Goal: Book appointment/travel/reservation

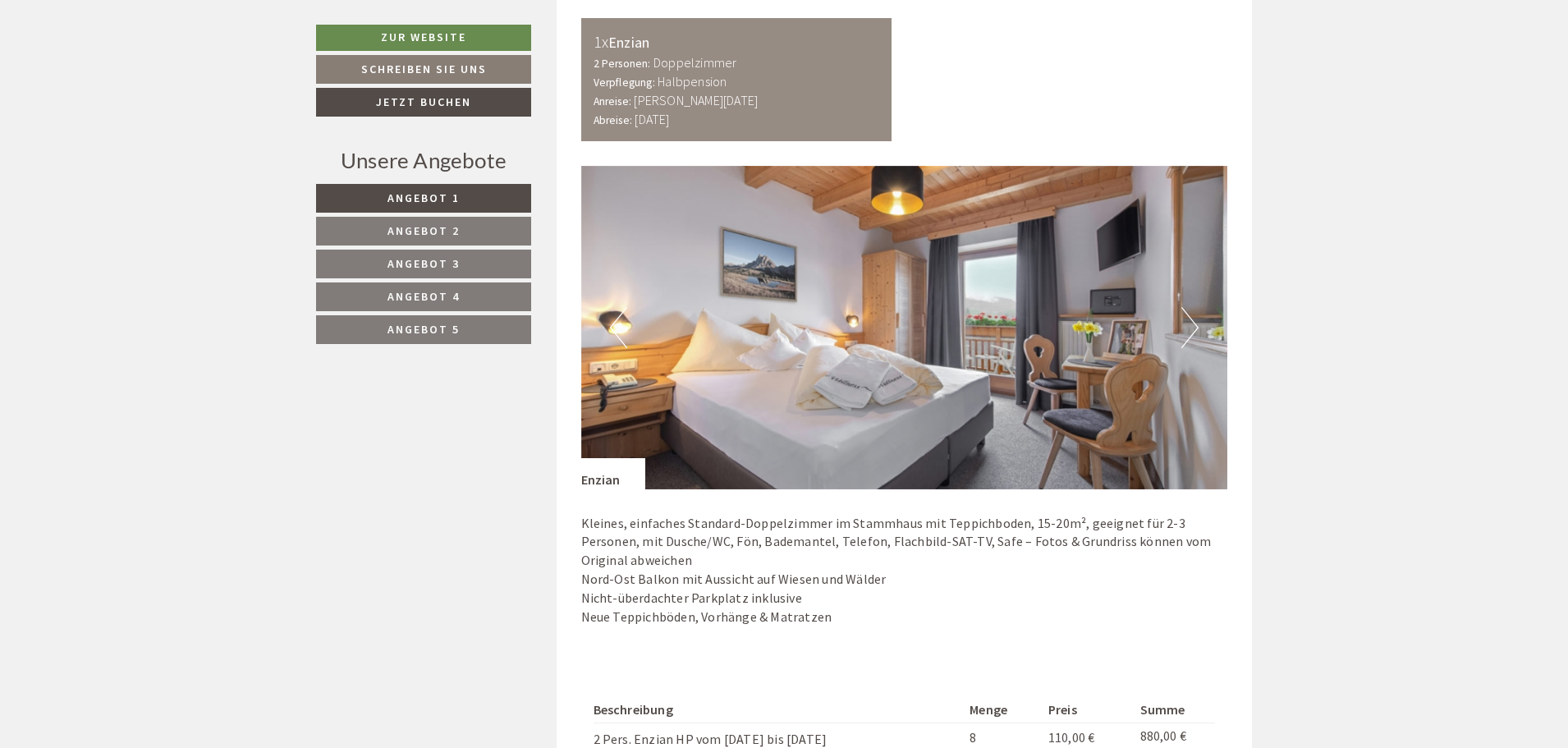
scroll to position [985, 0]
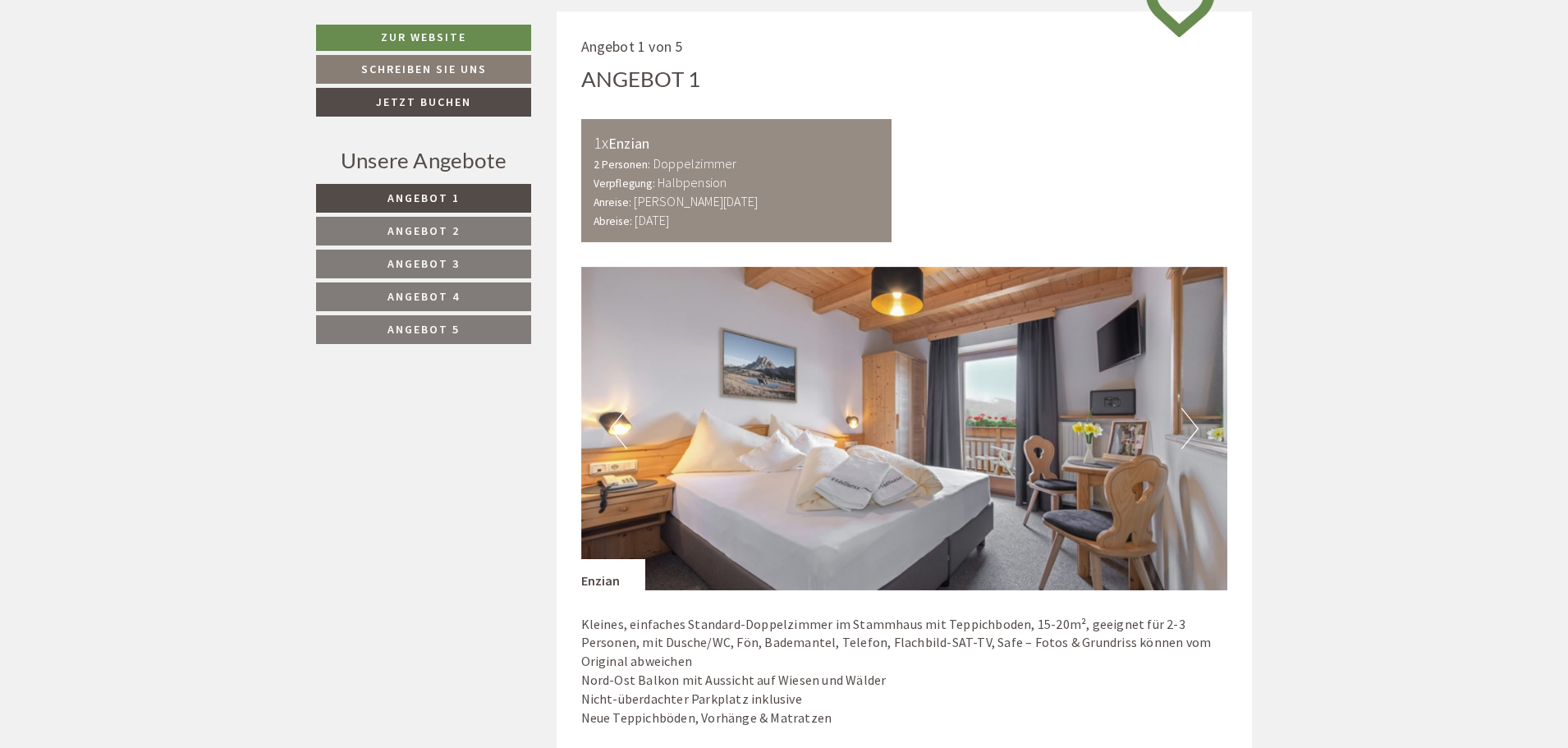
click at [1195, 427] on button "Next" at bounding box center [1189, 428] width 18 height 41
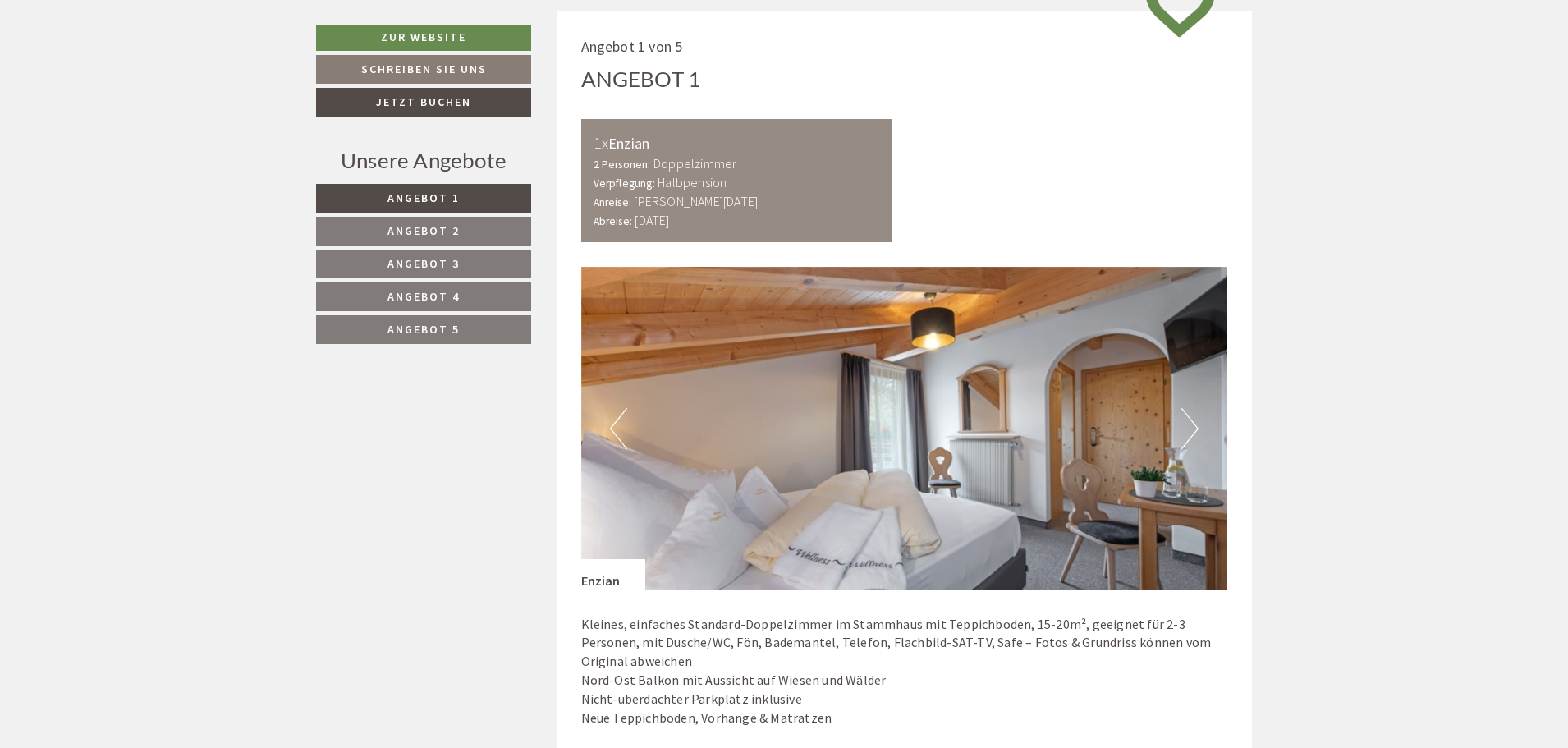
click at [1195, 427] on button "Next" at bounding box center [1189, 428] width 18 height 41
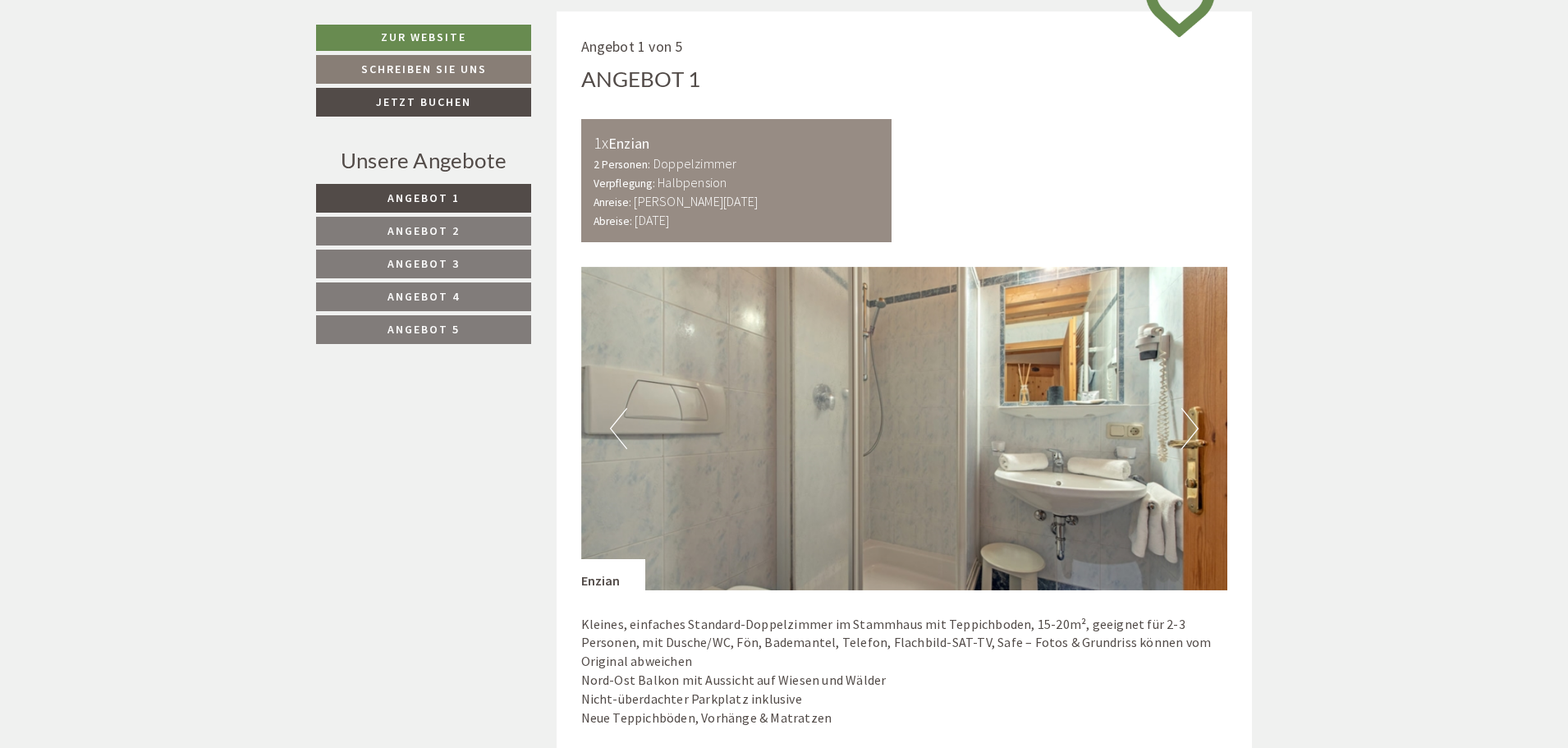
click at [1195, 427] on button "Next" at bounding box center [1189, 428] width 18 height 41
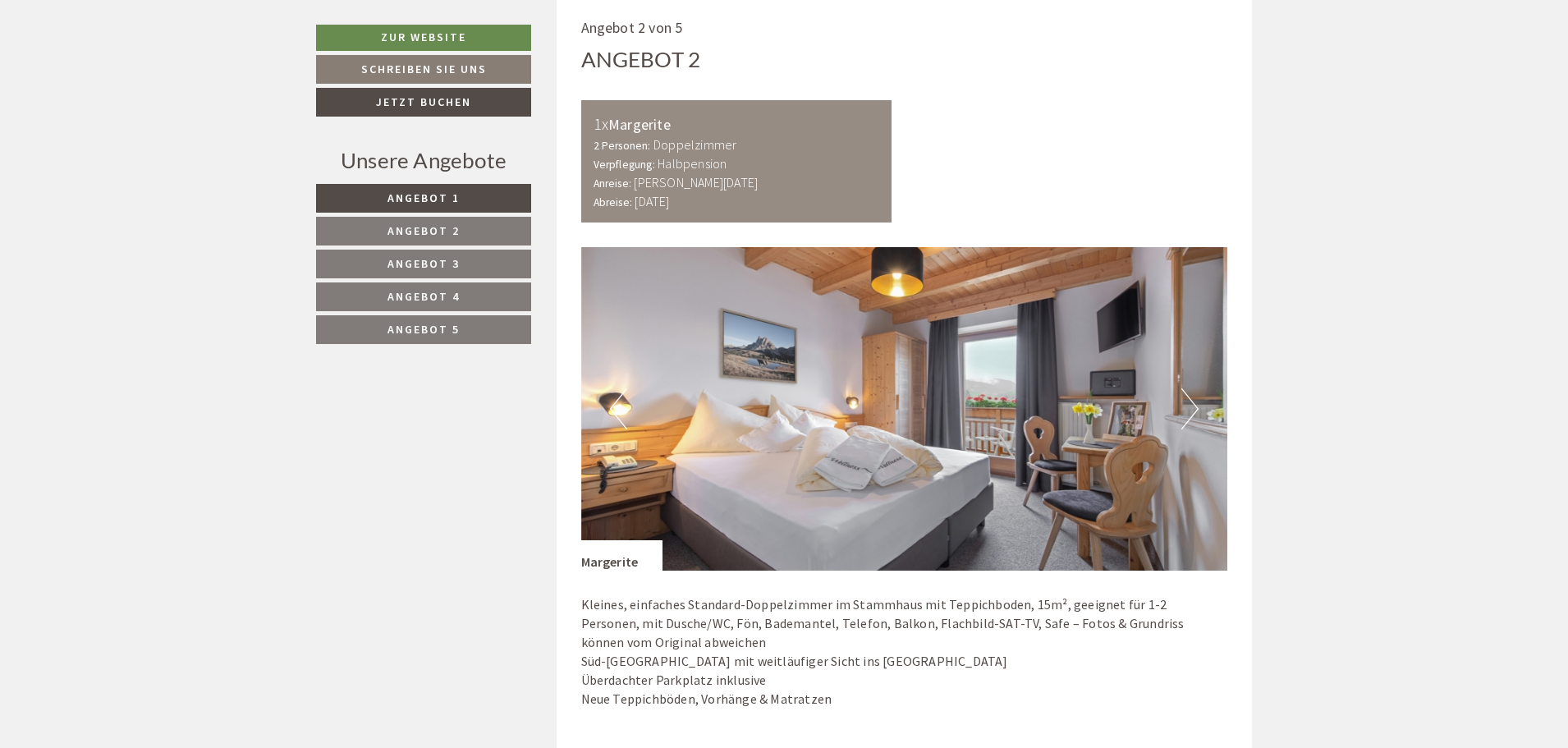
scroll to position [2053, 0]
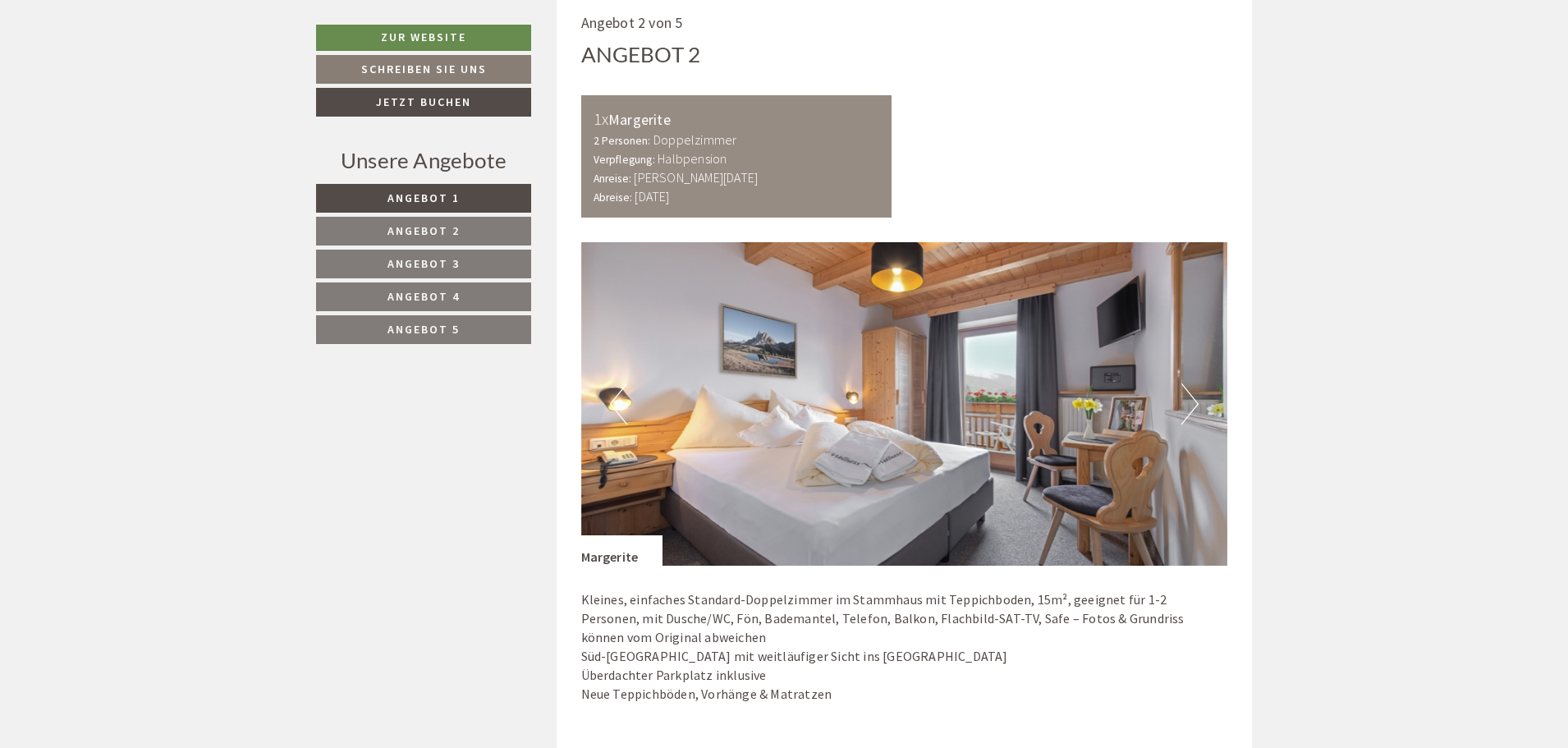
click at [1195, 402] on button "Next" at bounding box center [1189, 403] width 18 height 41
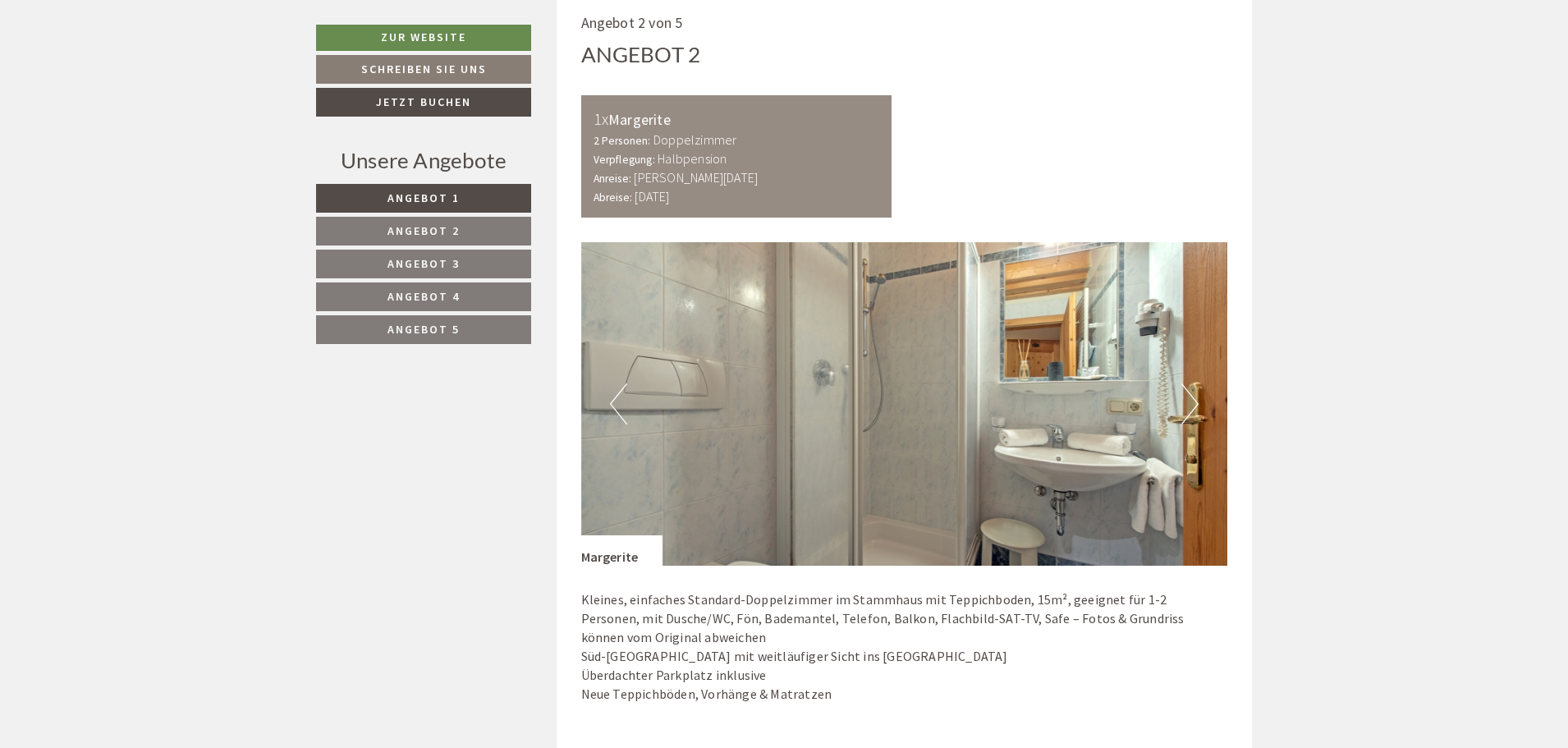
click at [1195, 402] on button "Next" at bounding box center [1189, 403] width 18 height 41
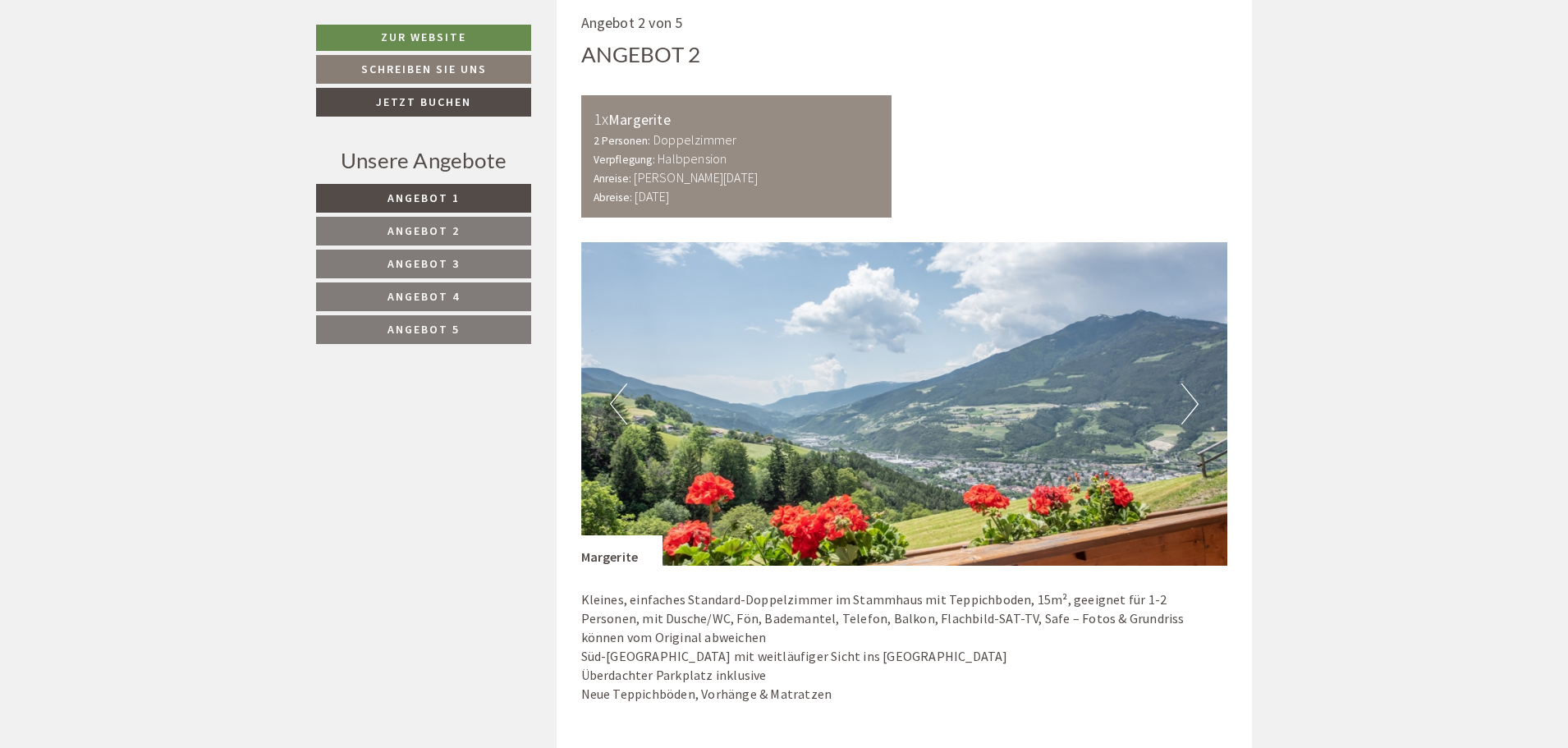
click at [1195, 402] on button "Next" at bounding box center [1189, 403] width 18 height 41
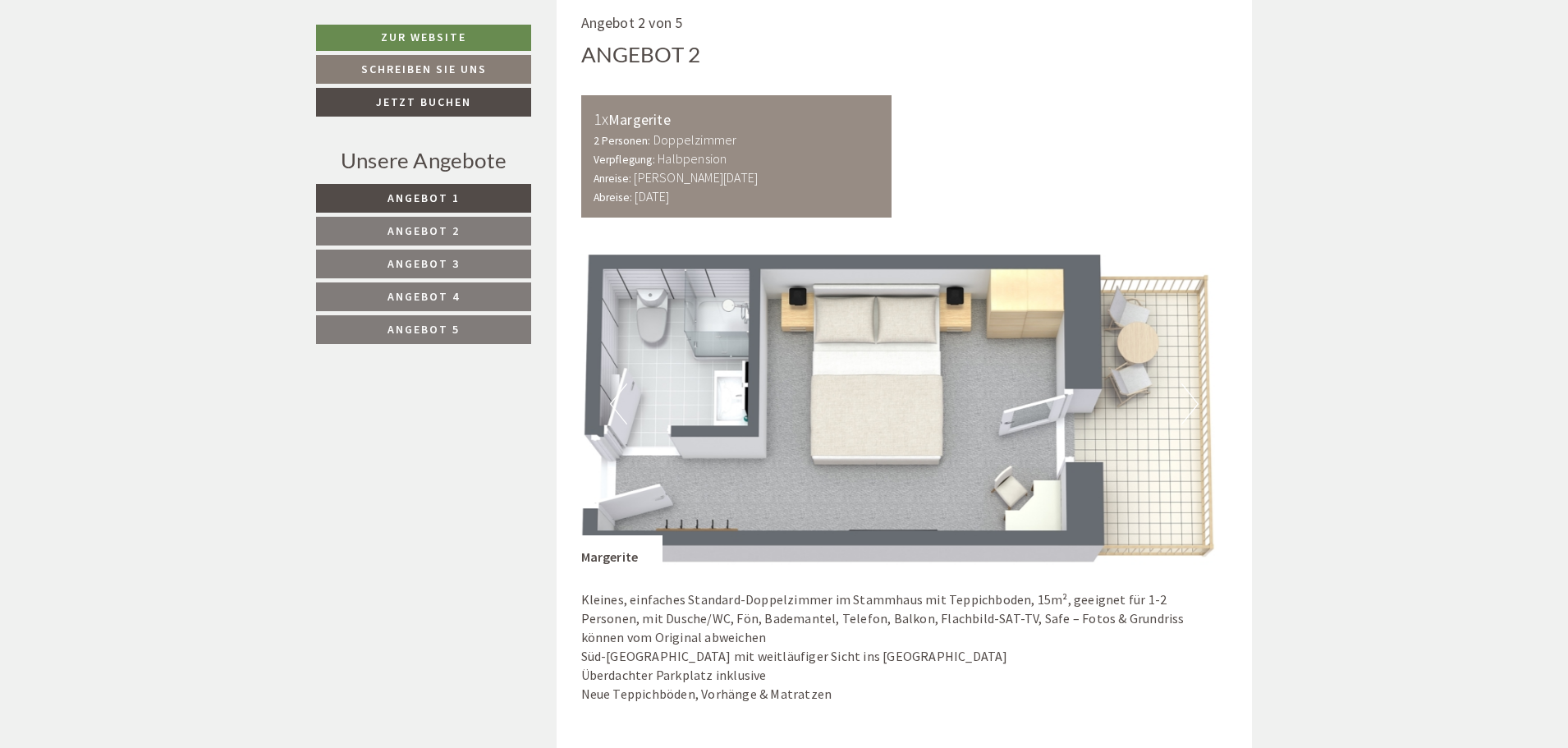
click at [1195, 404] on button "Next" at bounding box center [1189, 403] width 18 height 41
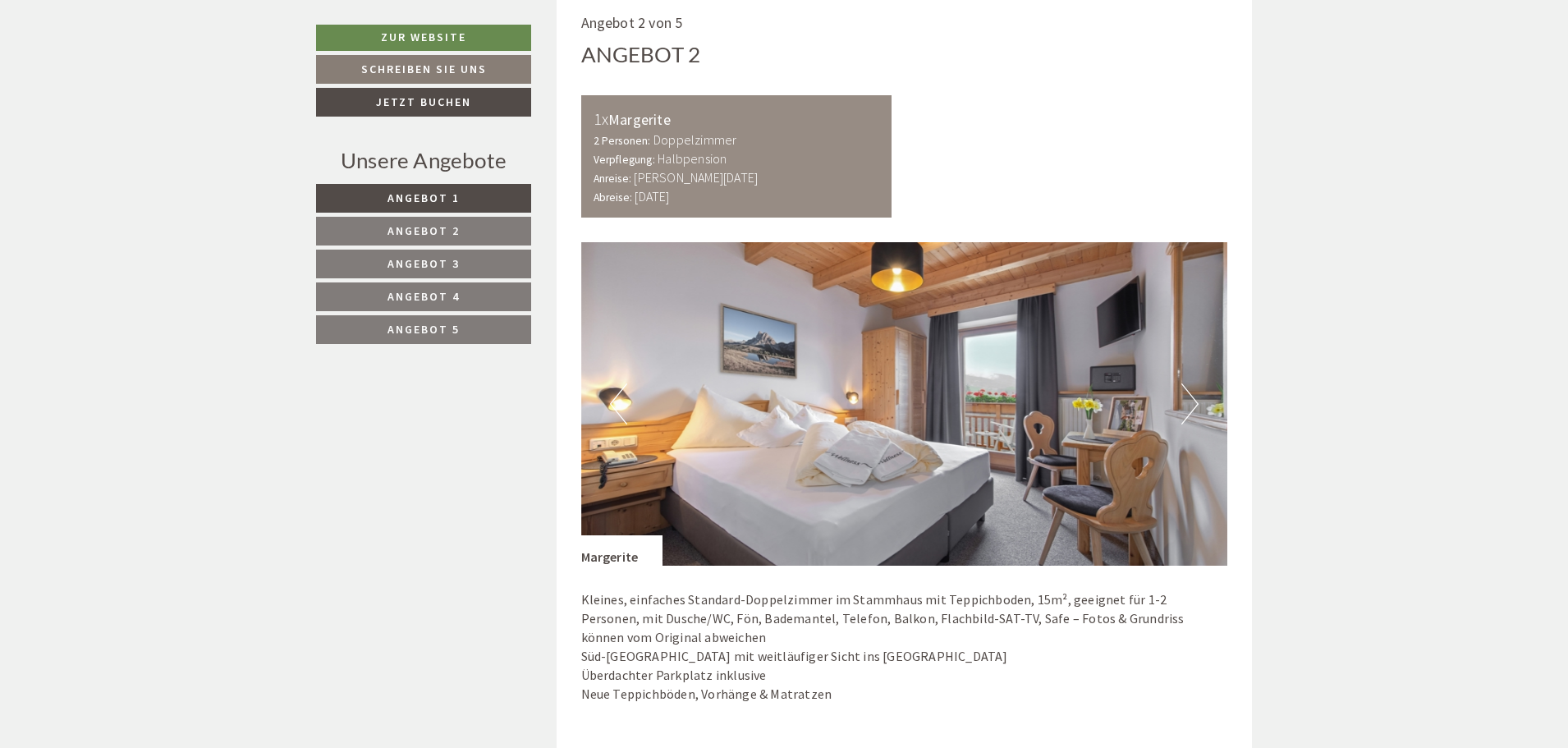
click at [1195, 404] on button "Next" at bounding box center [1189, 403] width 18 height 41
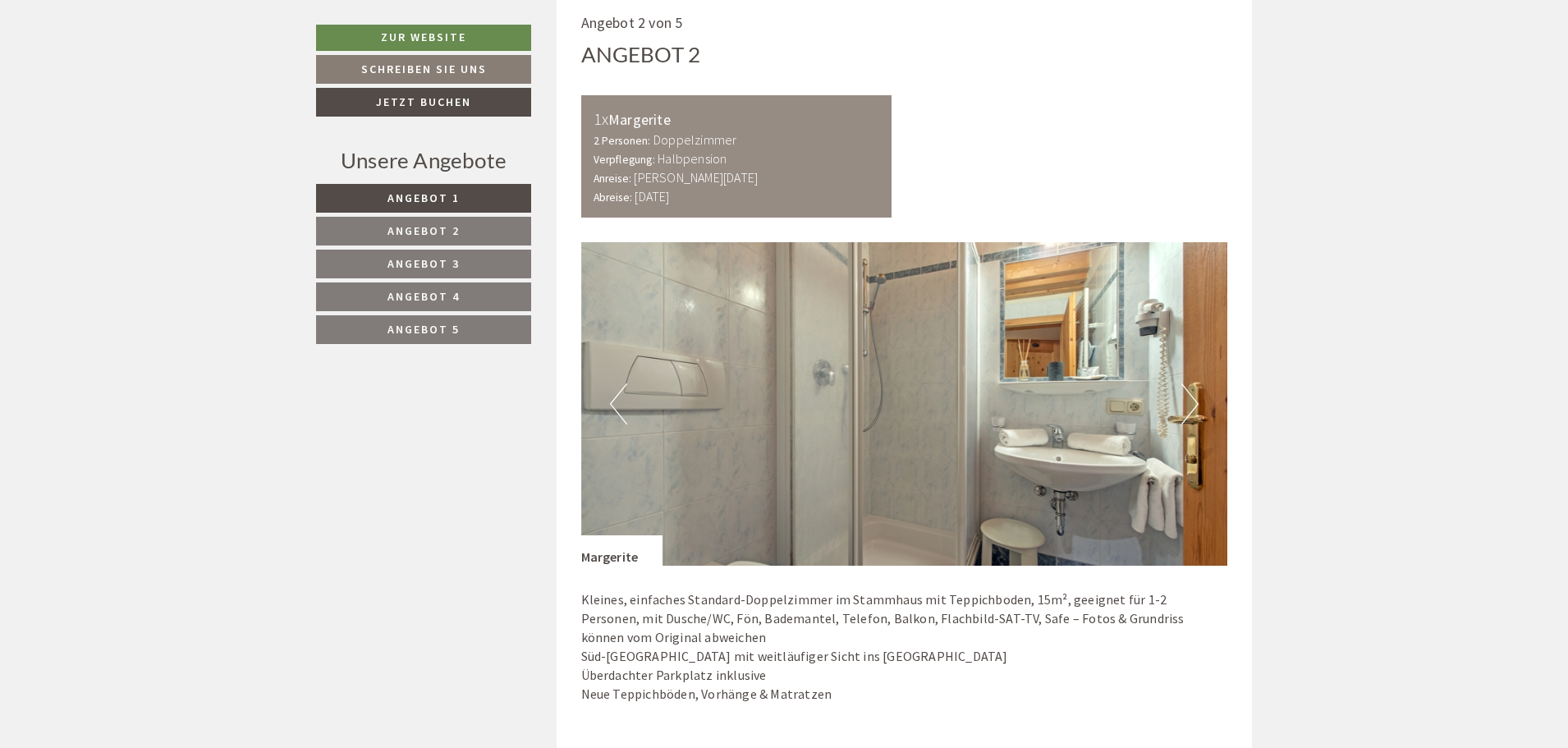
click at [1195, 404] on button "Next" at bounding box center [1189, 403] width 18 height 41
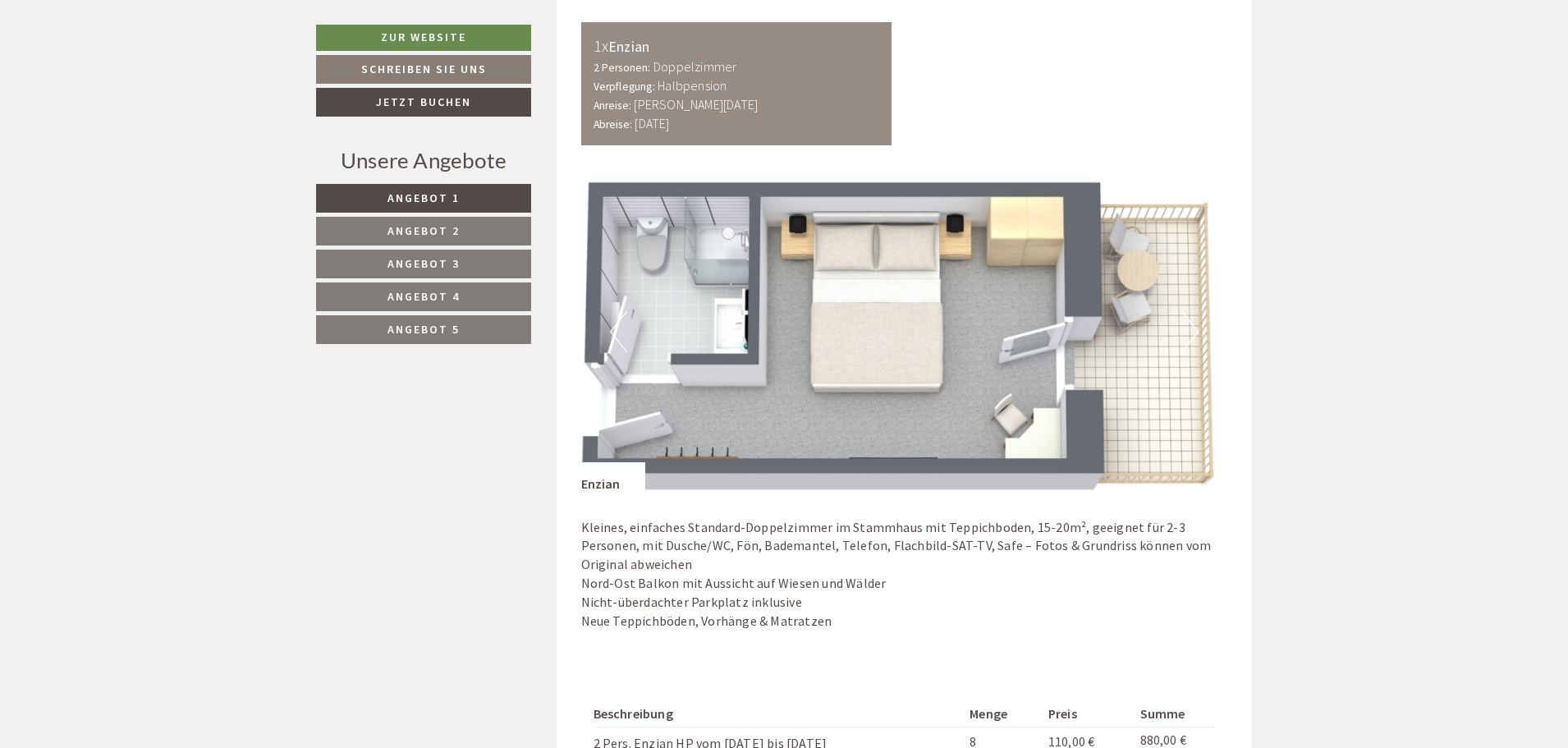
scroll to position [1112, 0]
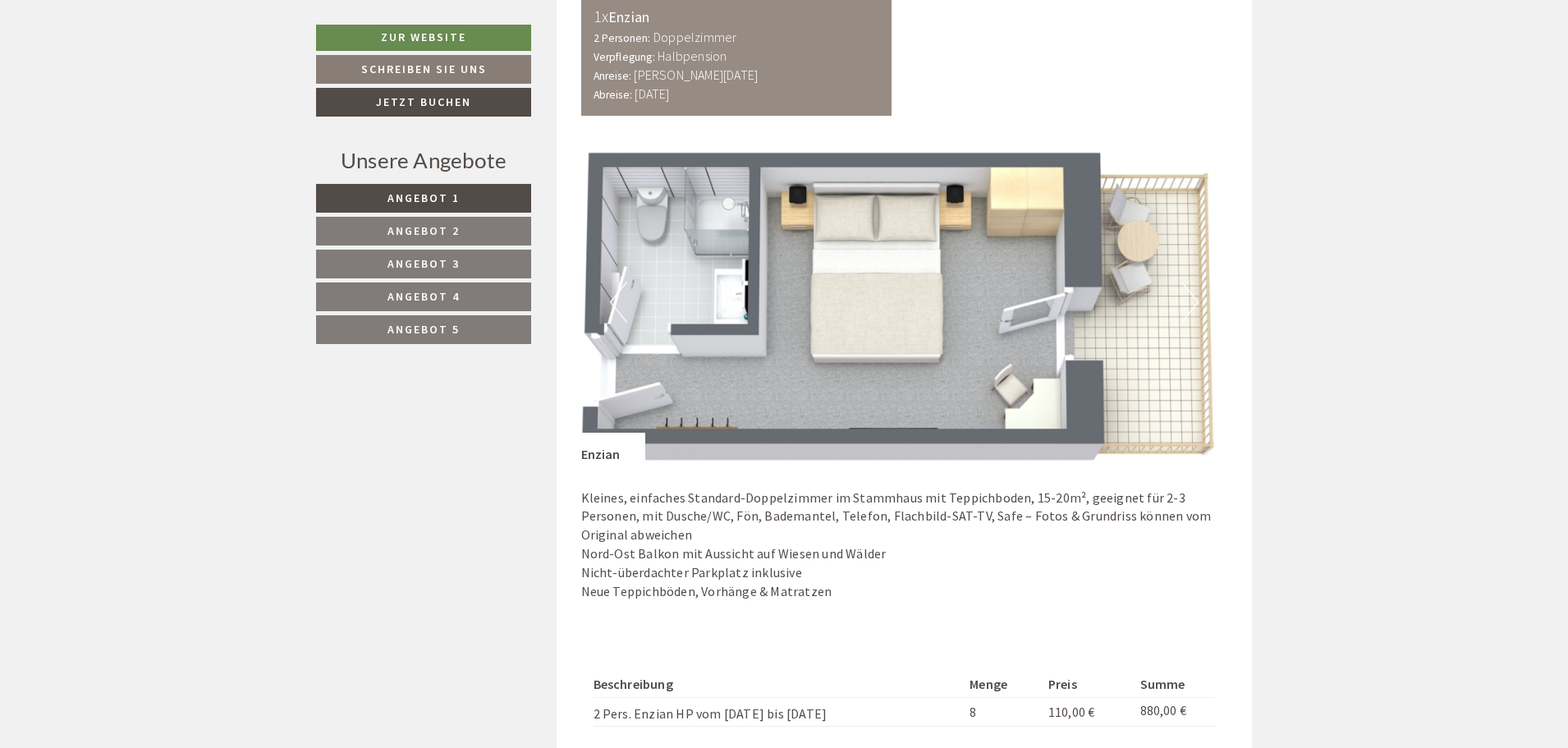
click at [1200, 300] on img at bounding box center [904, 302] width 647 height 324
click at [1195, 301] on button "Next" at bounding box center [1189, 301] width 18 height 41
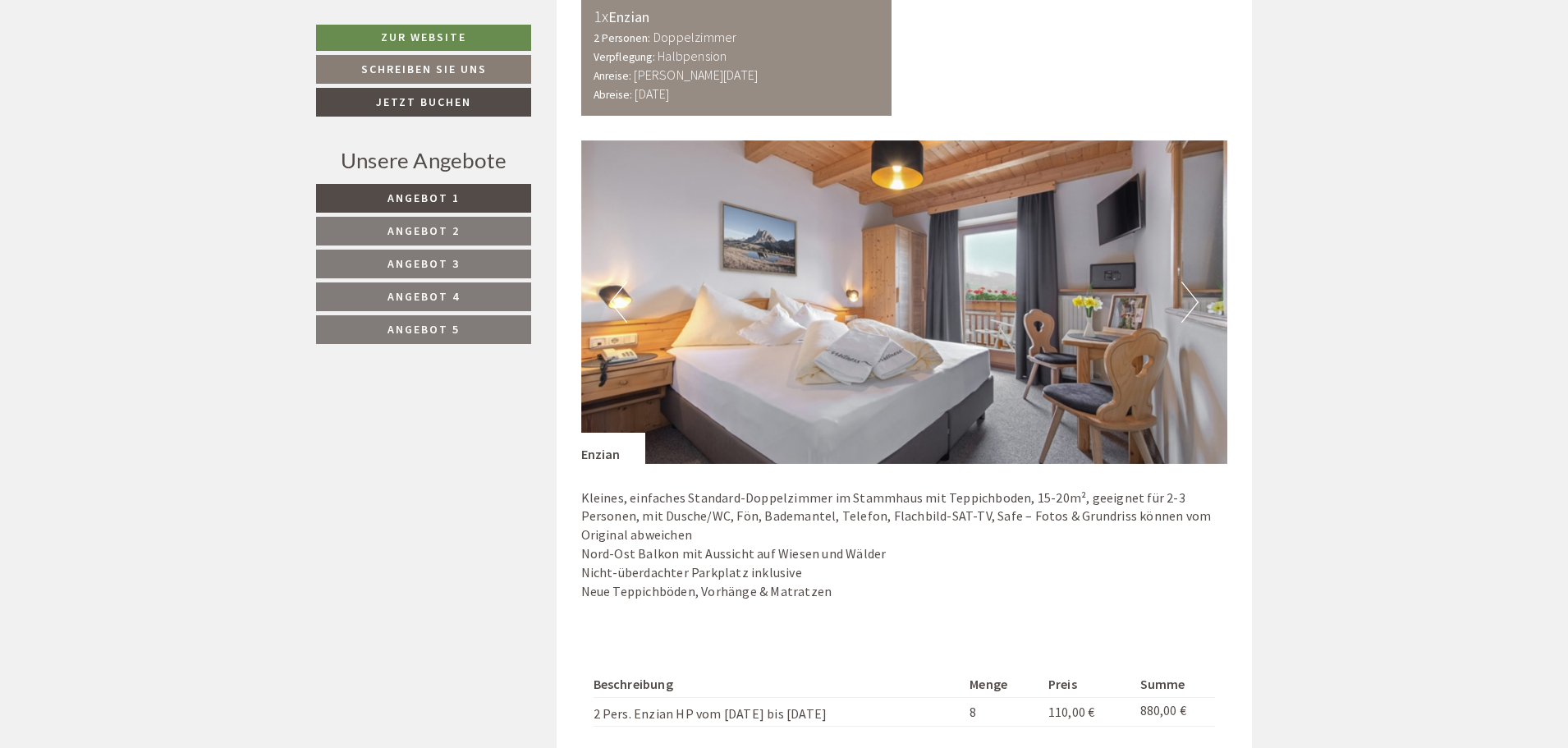
click at [1195, 301] on button "Next" at bounding box center [1189, 301] width 18 height 41
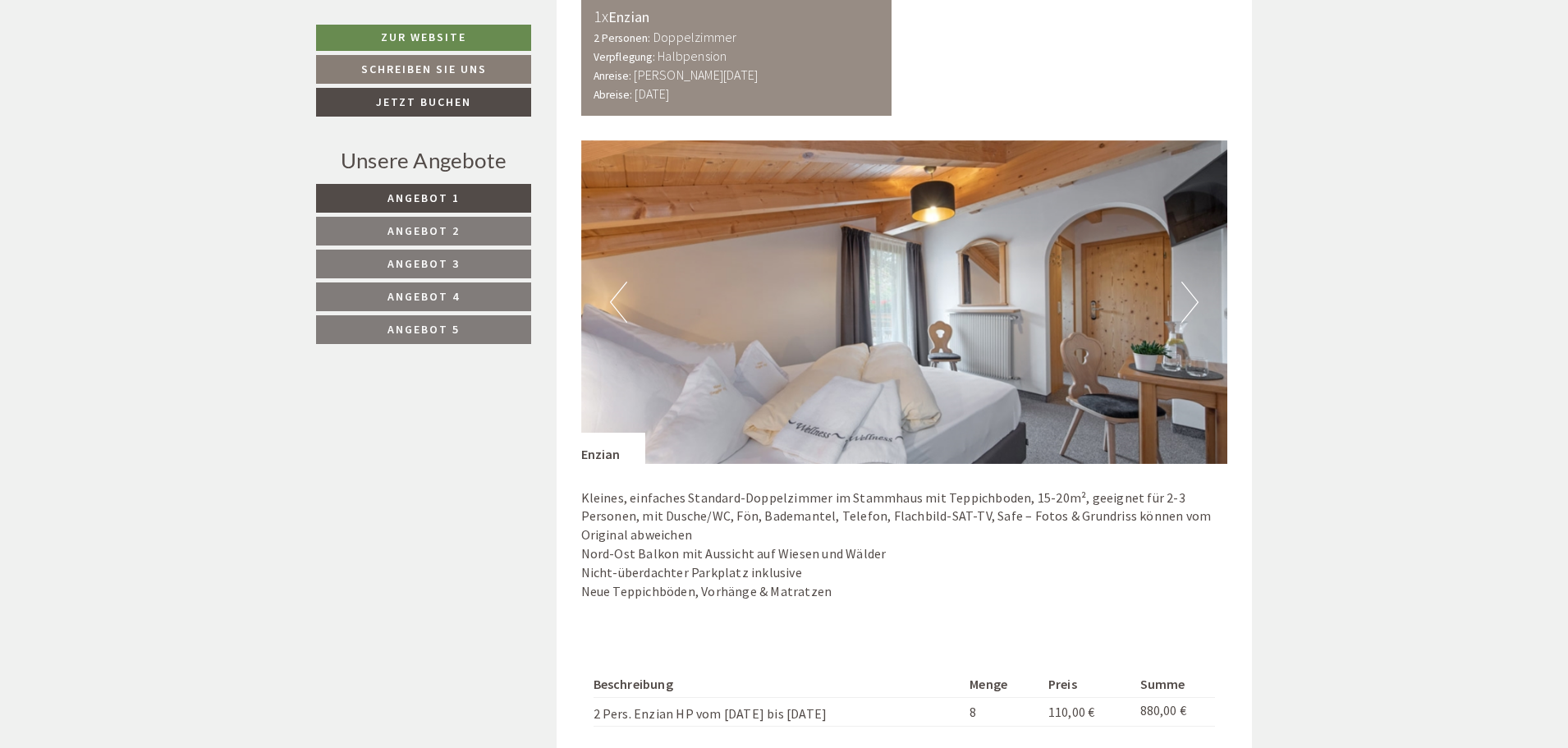
click at [1195, 301] on button "Next" at bounding box center [1189, 301] width 18 height 41
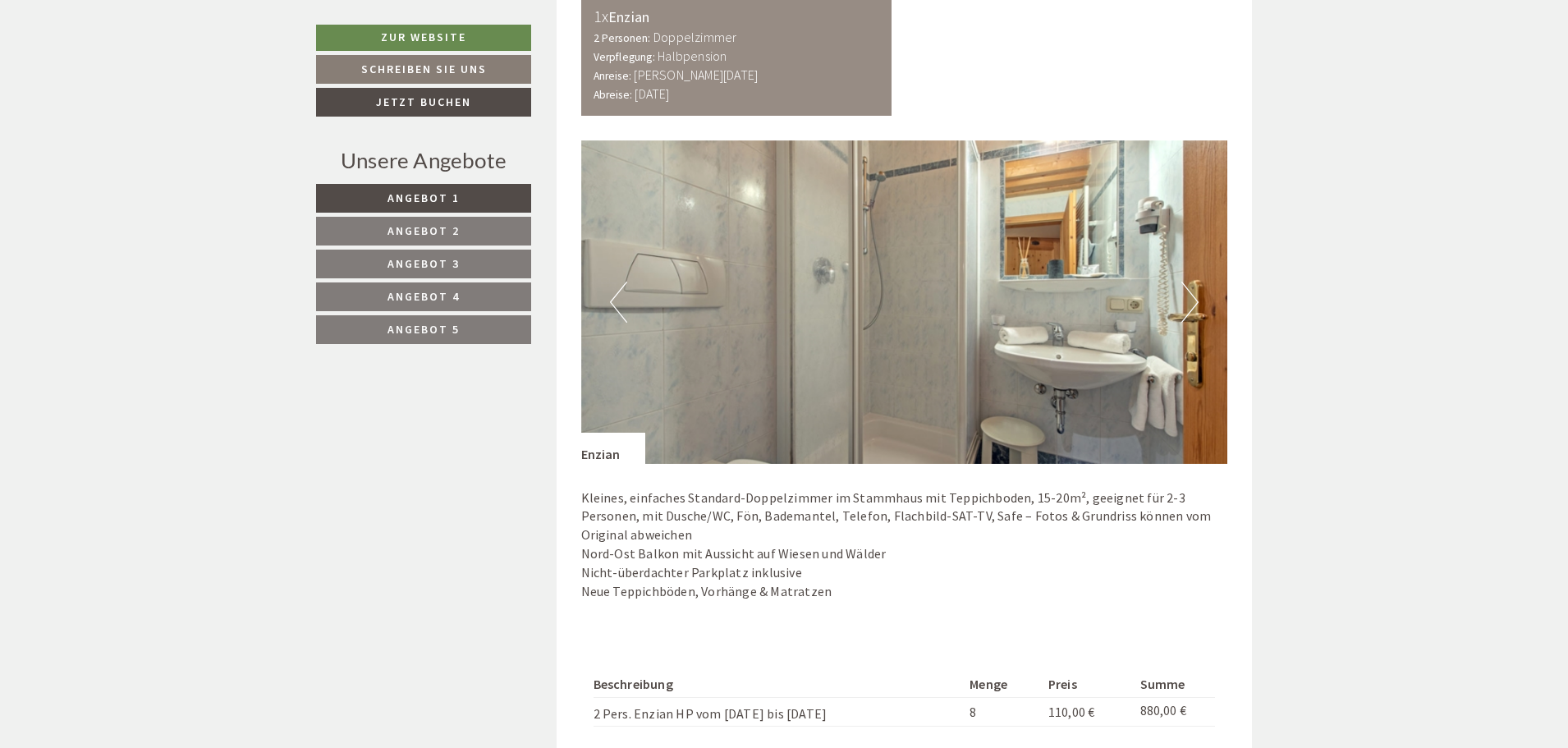
click at [1195, 301] on button "Next" at bounding box center [1189, 301] width 18 height 41
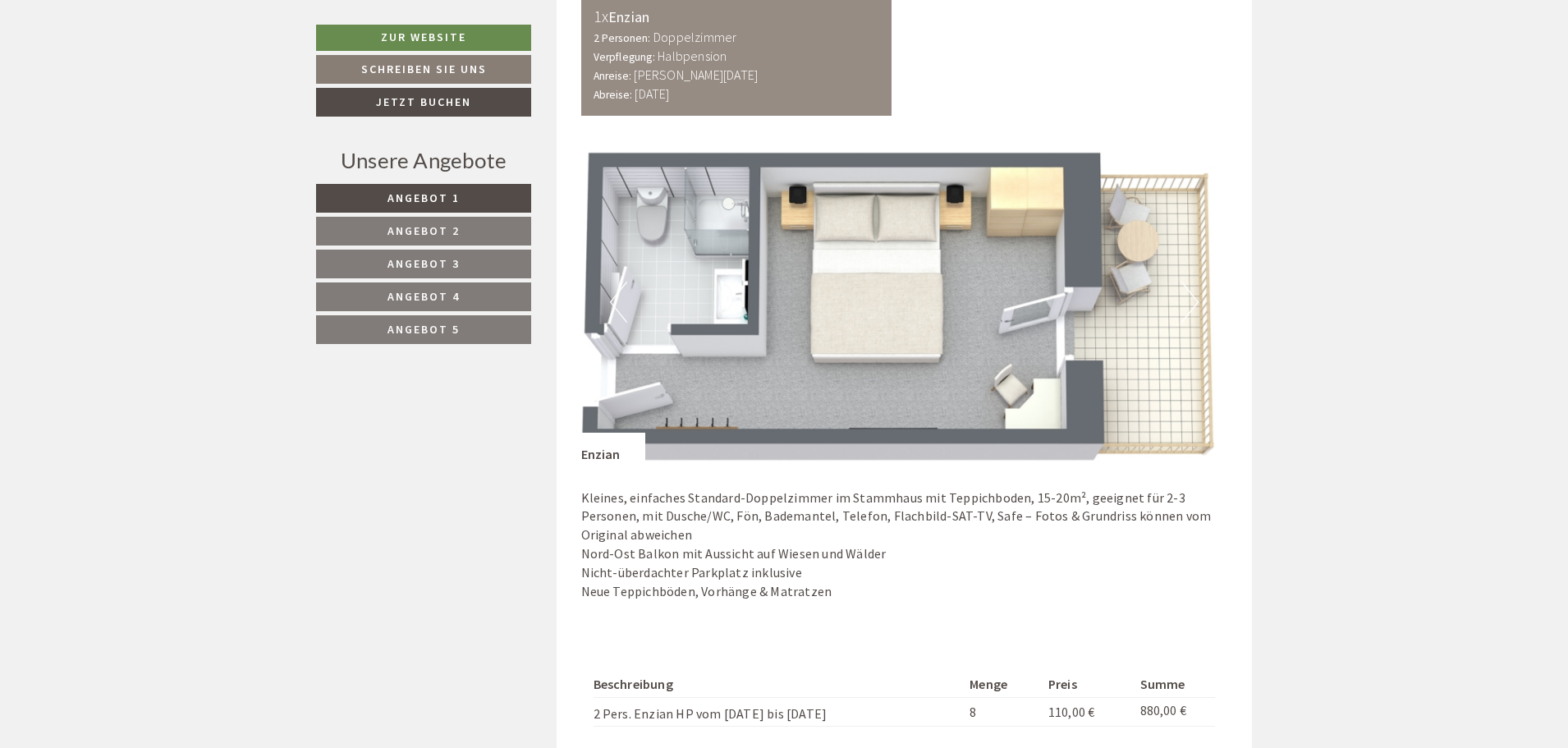
click at [1195, 301] on button "Next" at bounding box center [1189, 301] width 18 height 41
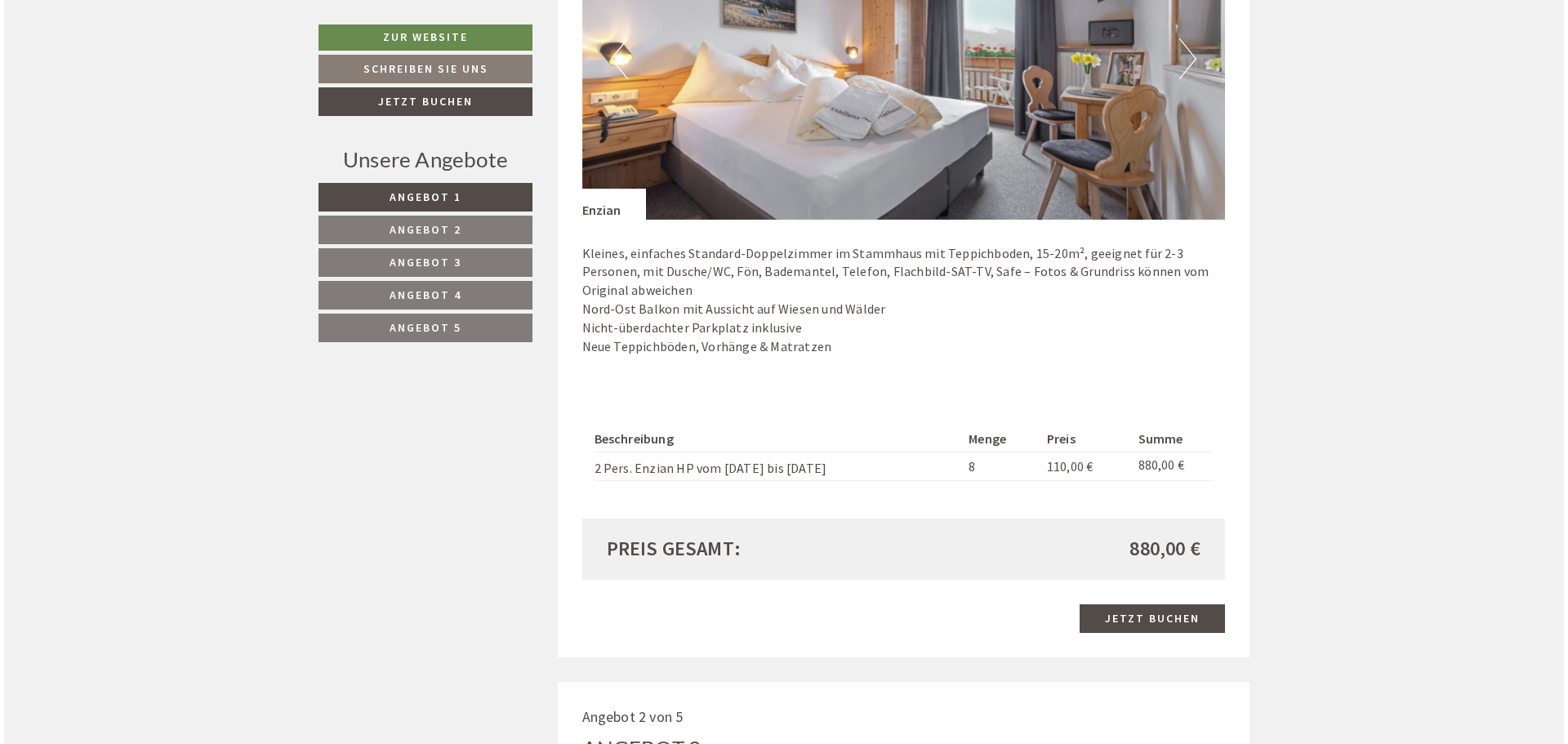
scroll to position [1351, 0]
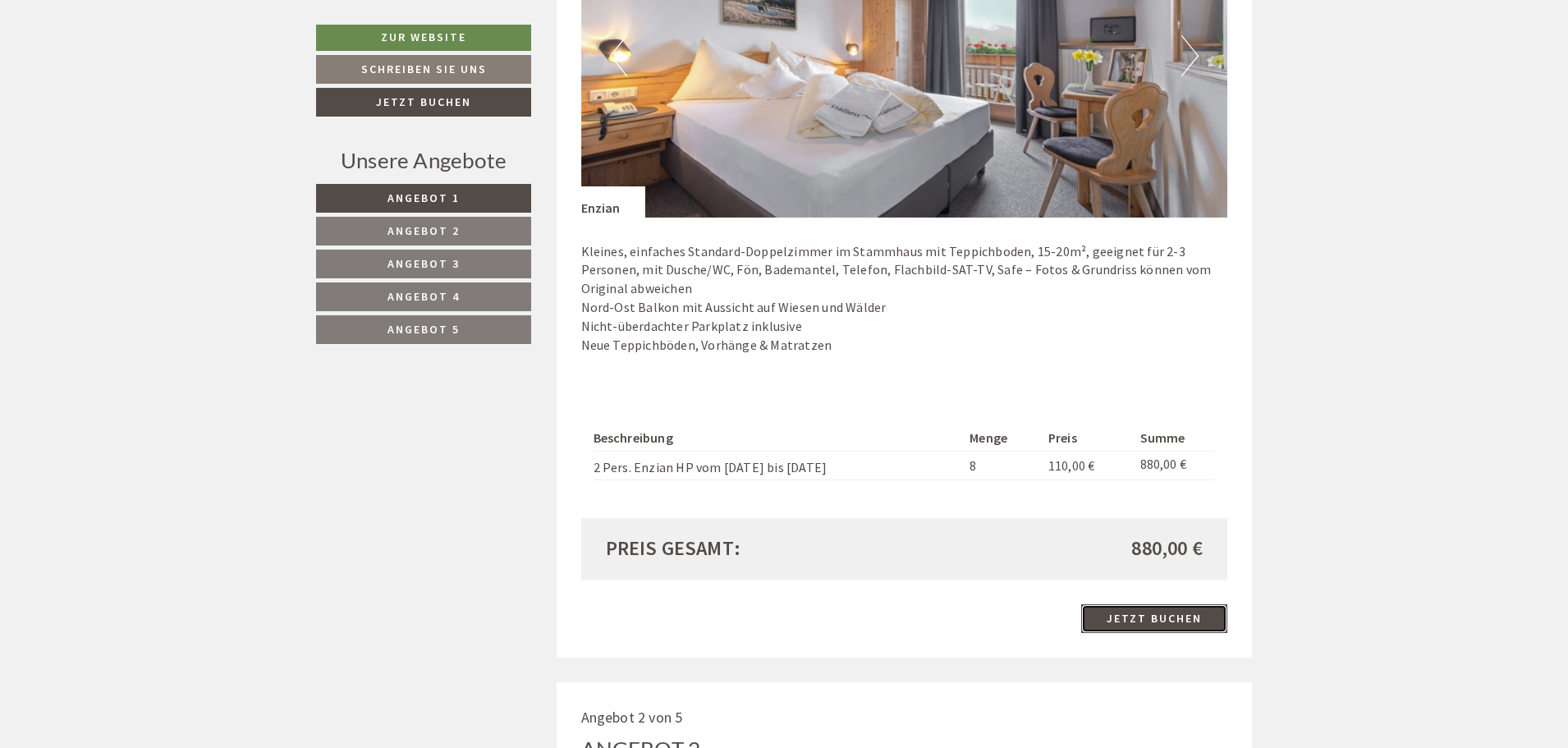
click at [1160, 618] on link "Jetzt buchen" at bounding box center [1153, 619] width 146 height 28
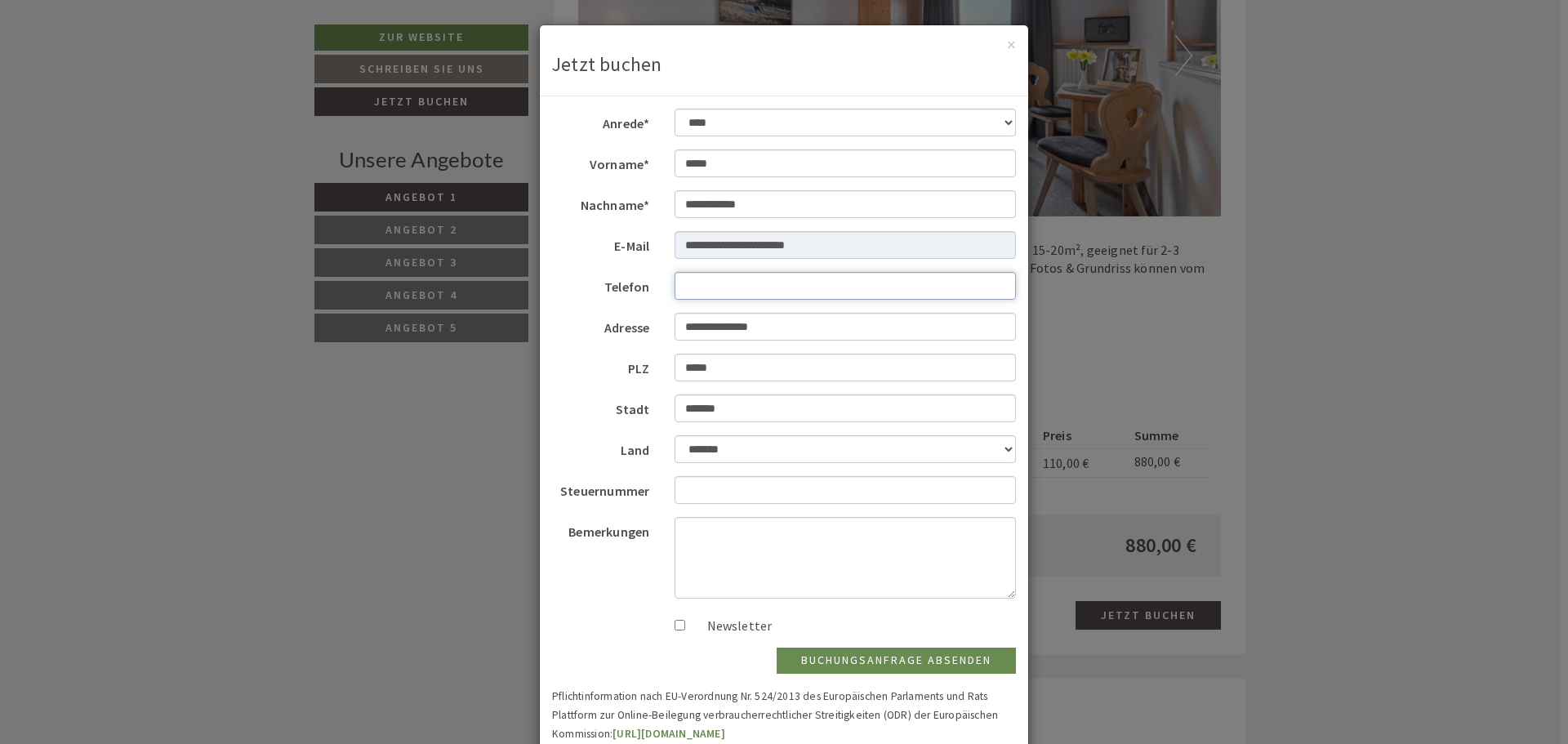
click at [705, 287] on input "Telefon" at bounding box center [845, 286] width 342 height 27
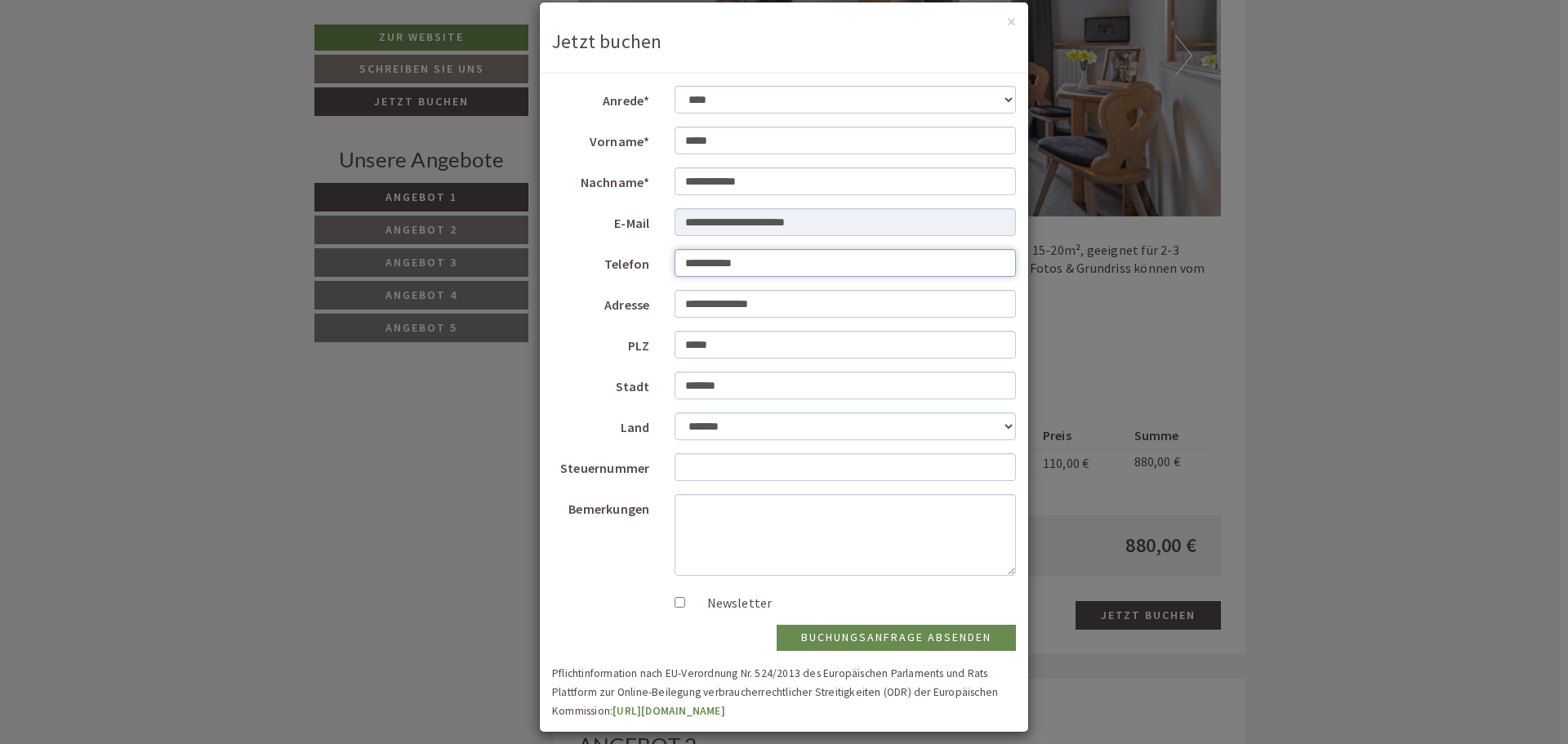
scroll to position [36, 0]
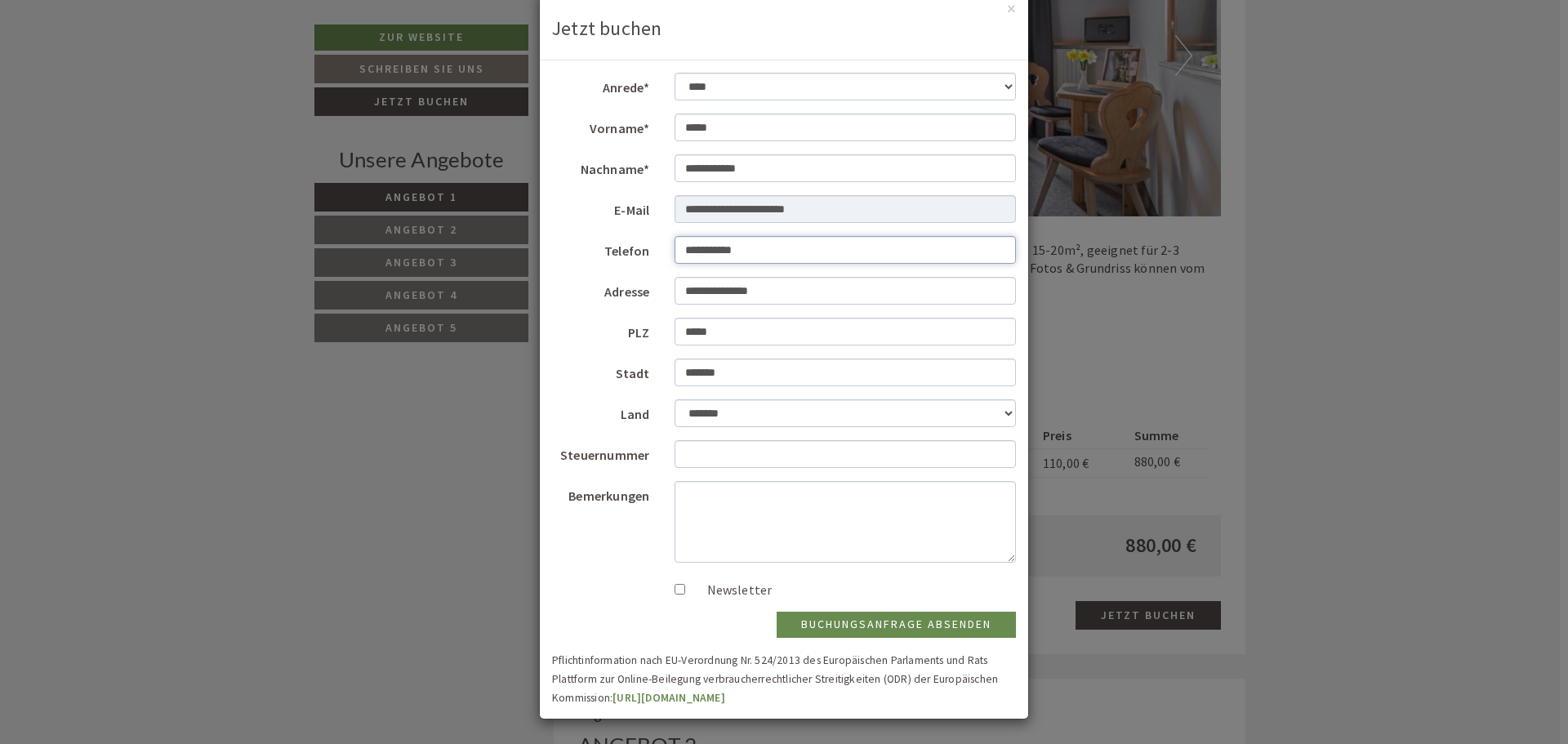
type input "**********"
click at [877, 622] on button "Buchungsanfrage absenden" at bounding box center [896, 624] width 239 height 26
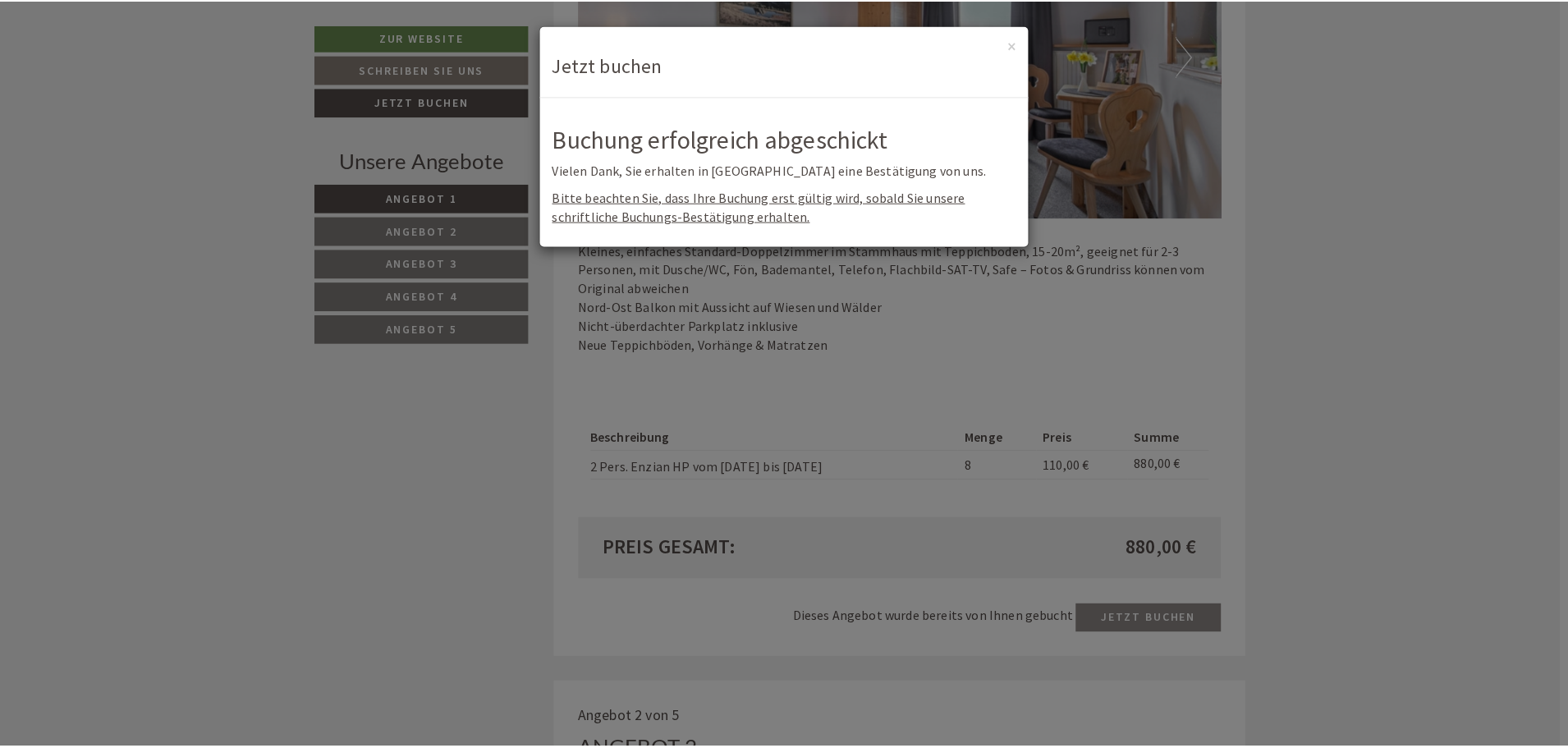
scroll to position [0, 0]
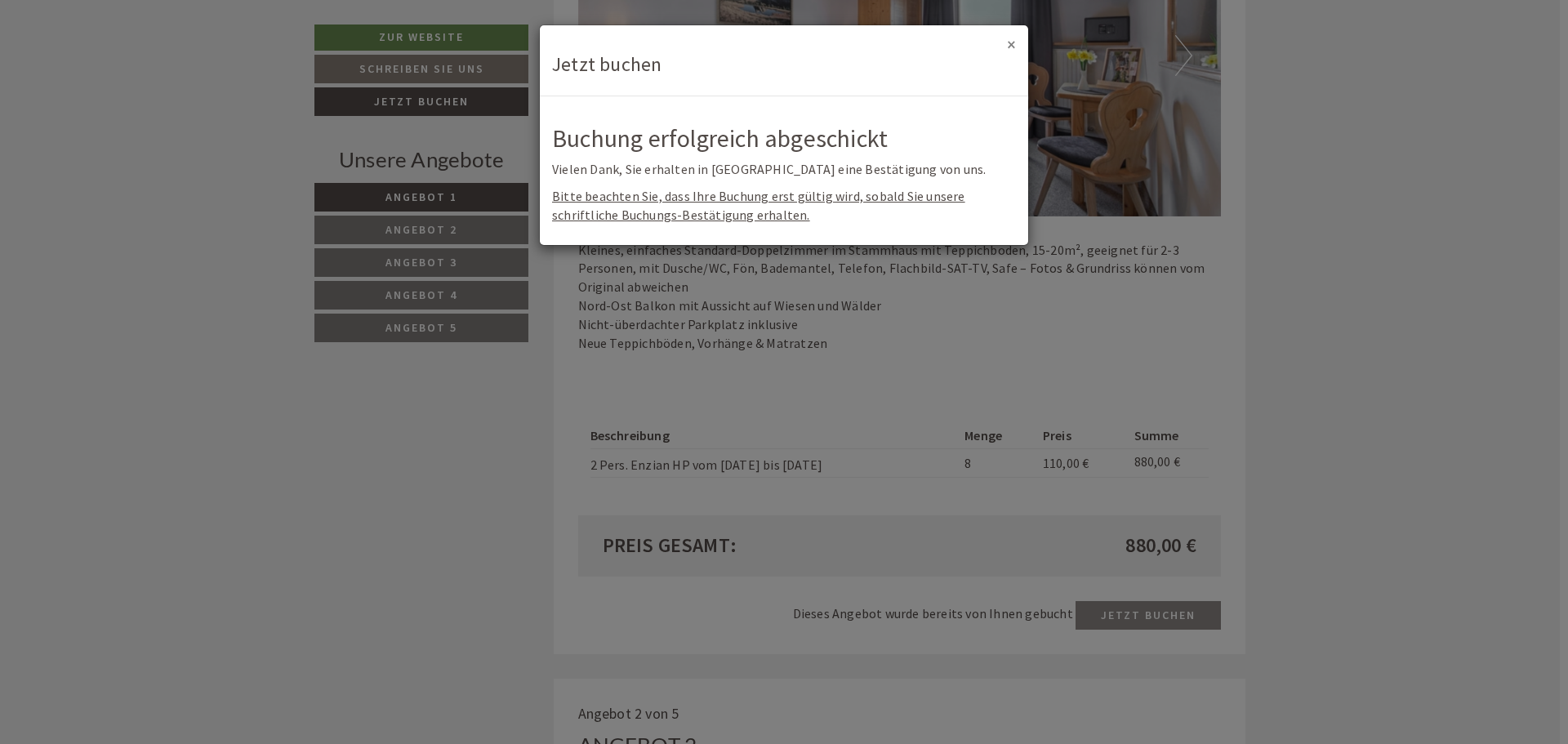
click at [1010, 42] on button "×" at bounding box center [1012, 44] width 9 height 17
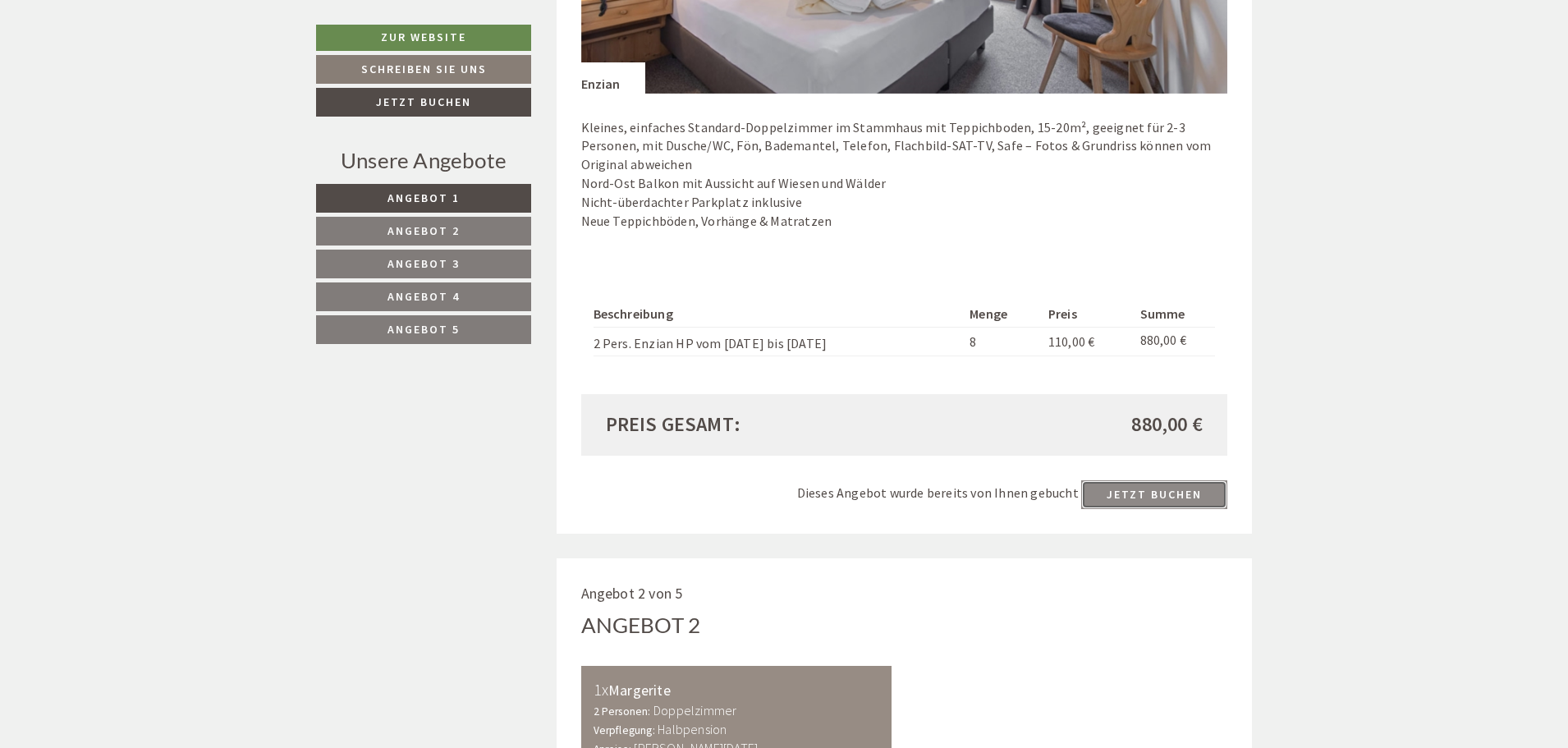
scroll to position [1358, 0]
